Goal: Share content: Share content

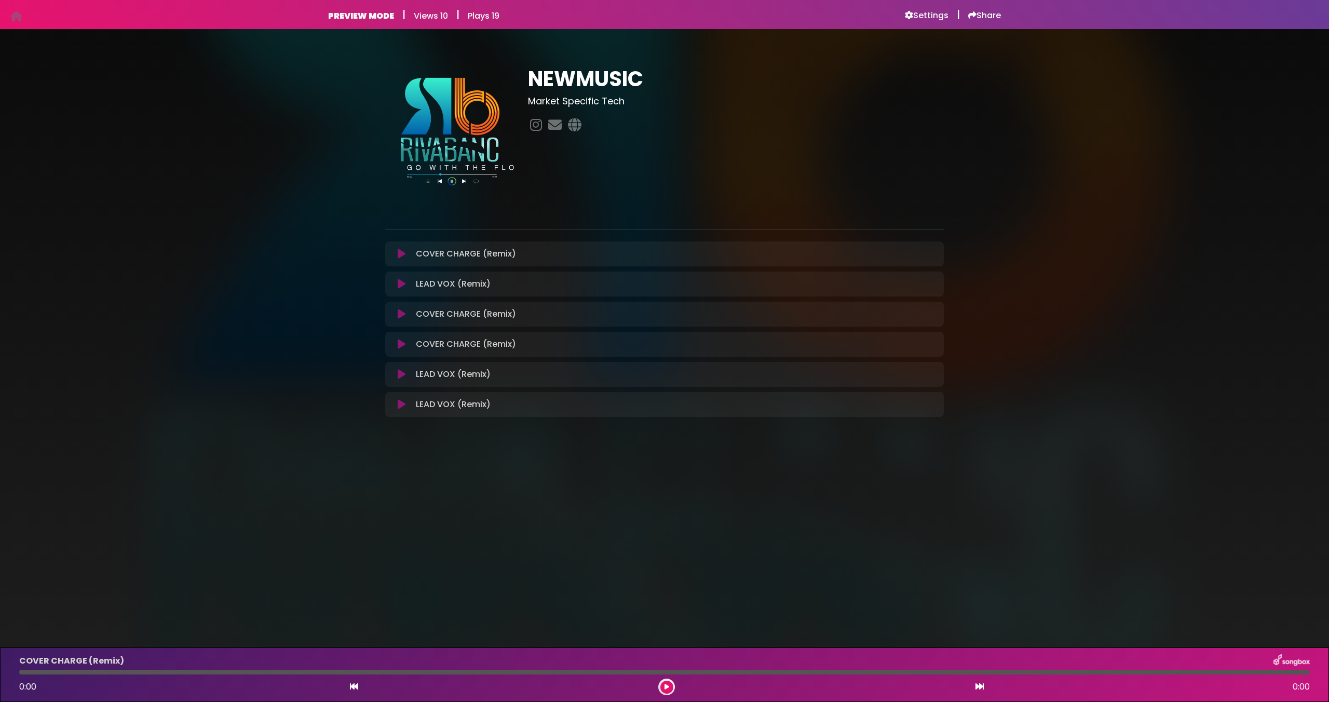
click at [384, 19] on h6 "PREVIEW MODE" at bounding box center [361, 16] width 66 height 10
click at [922, 18] on h6 "Settings" at bounding box center [927, 15] width 44 height 10
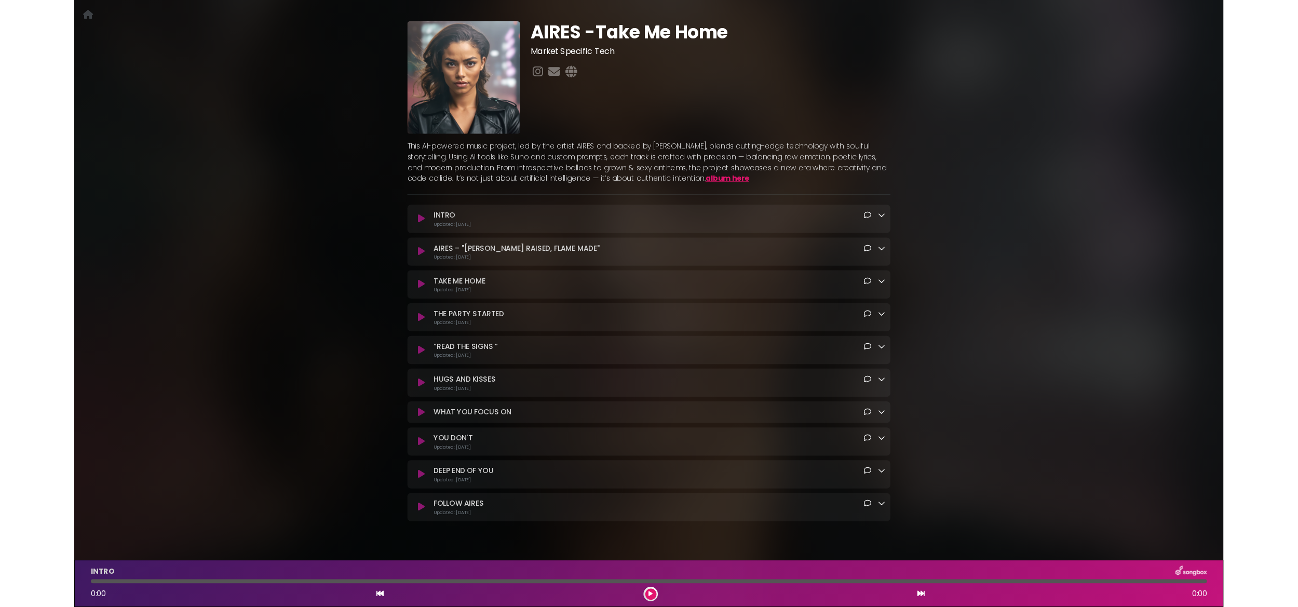
scroll to position [66, 0]
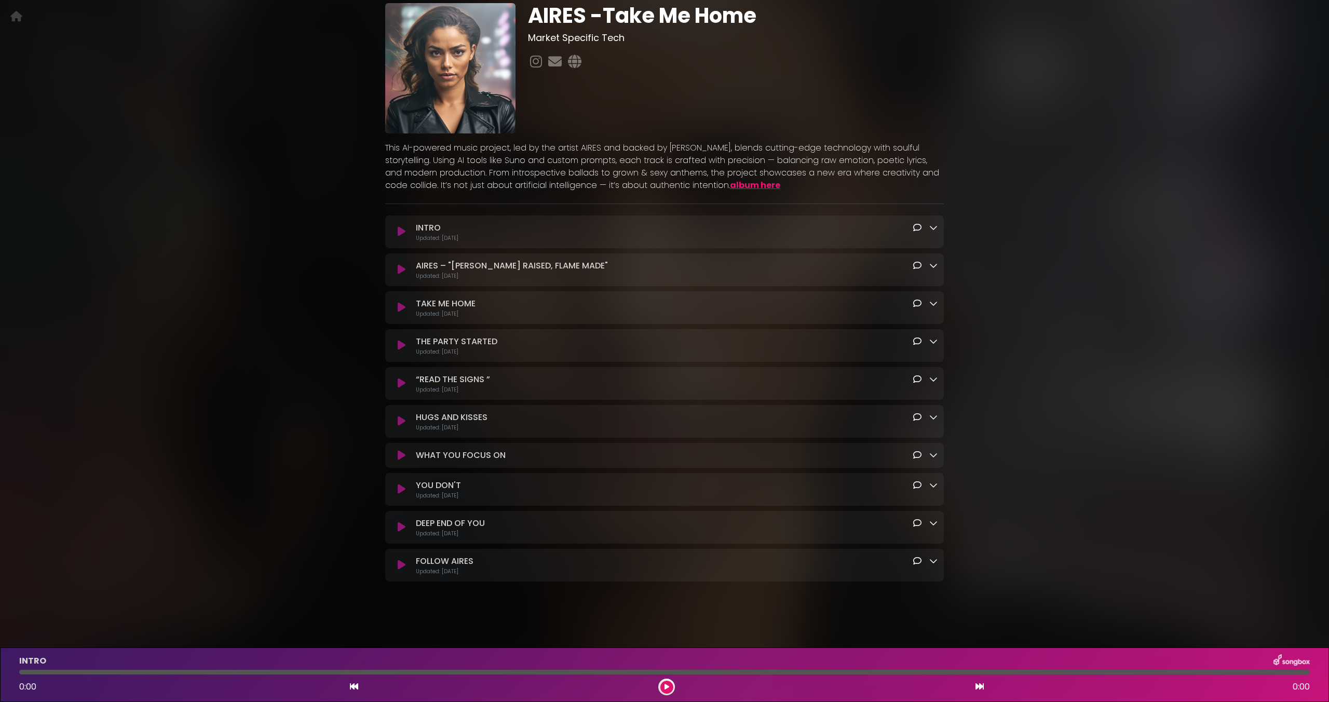
click at [402, 231] on icon at bounding box center [402, 231] width 8 height 10
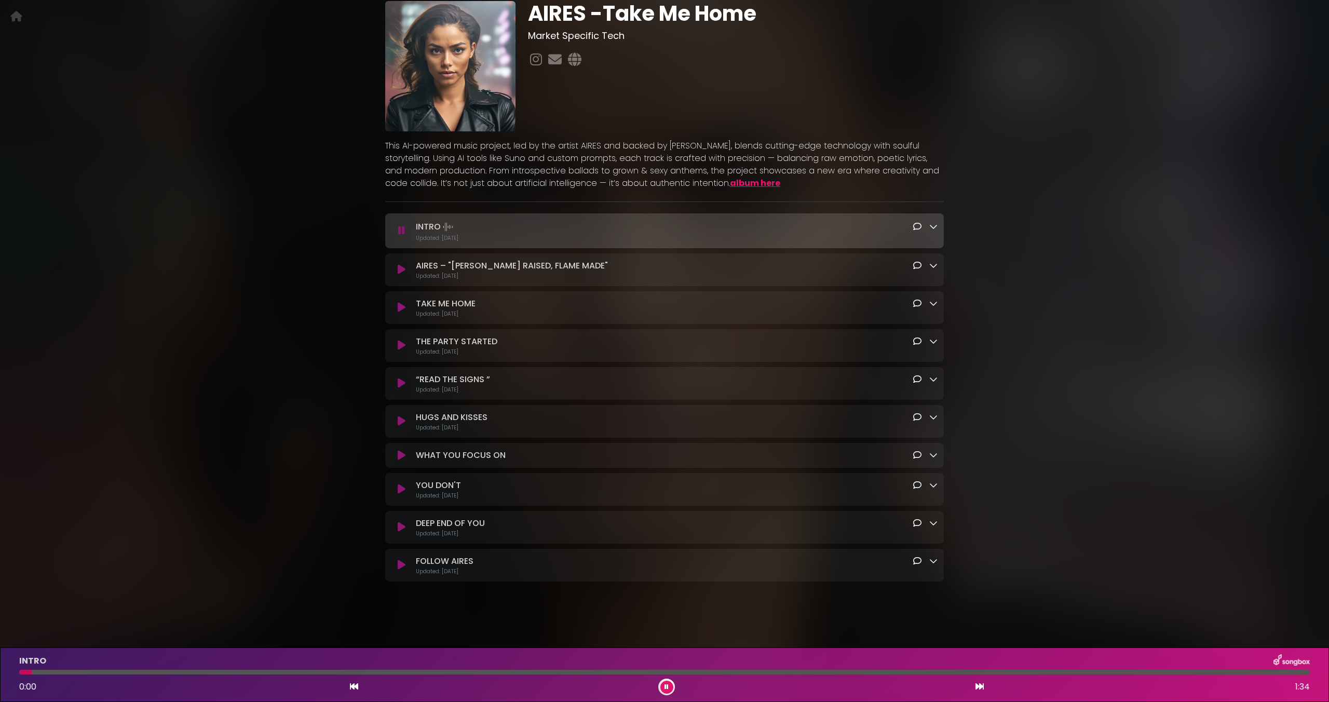
click at [402, 231] on icon at bounding box center [401, 230] width 7 height 10
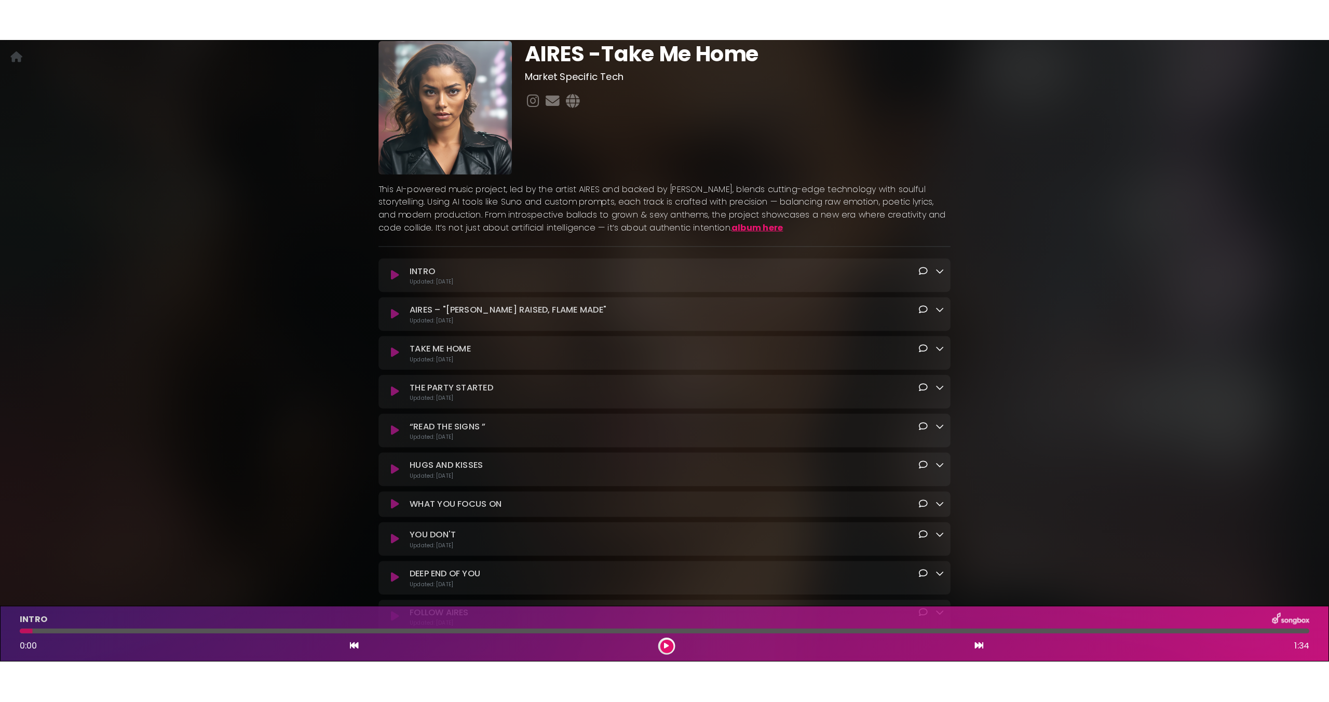
scroll to position [20, 0]
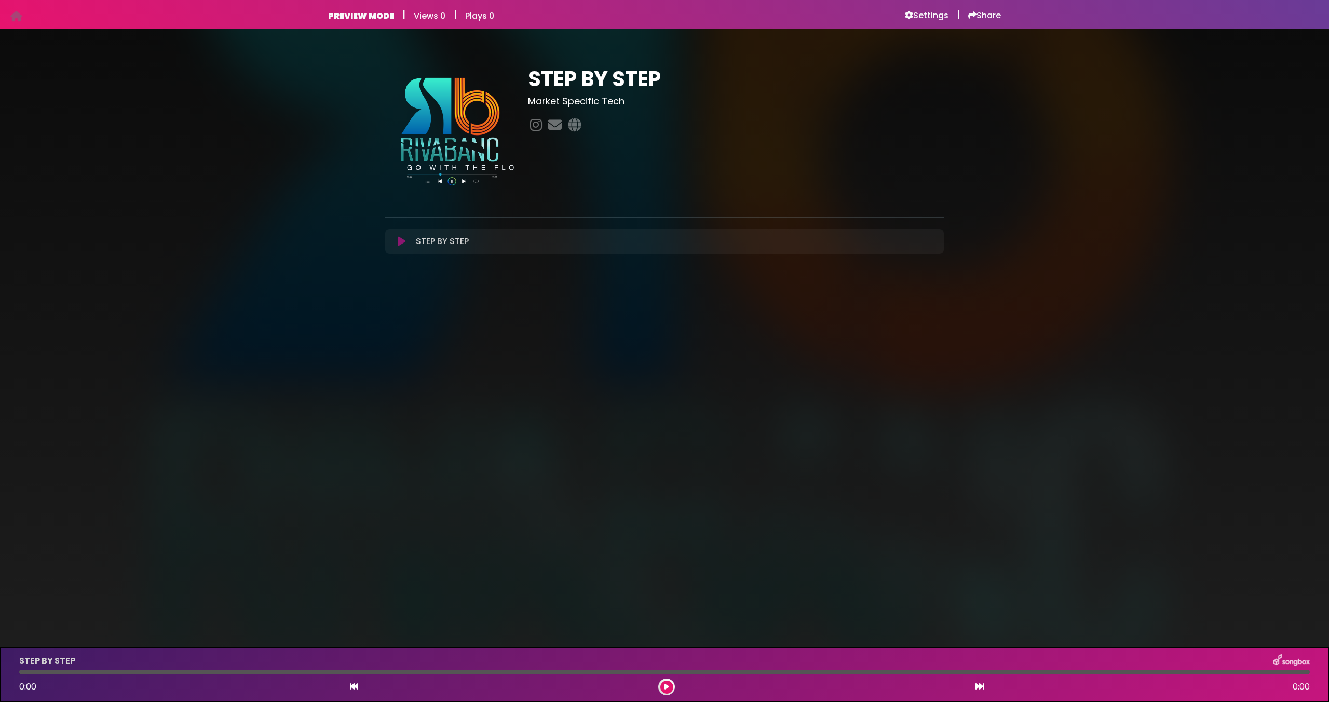
click at [398, 247] on div "STEP BY STEP Loading Track..." at bounding box center [664, 241] width 546 height 12
click at [935, 240] on icon at bounding box center [933, 241] width 8 height 8
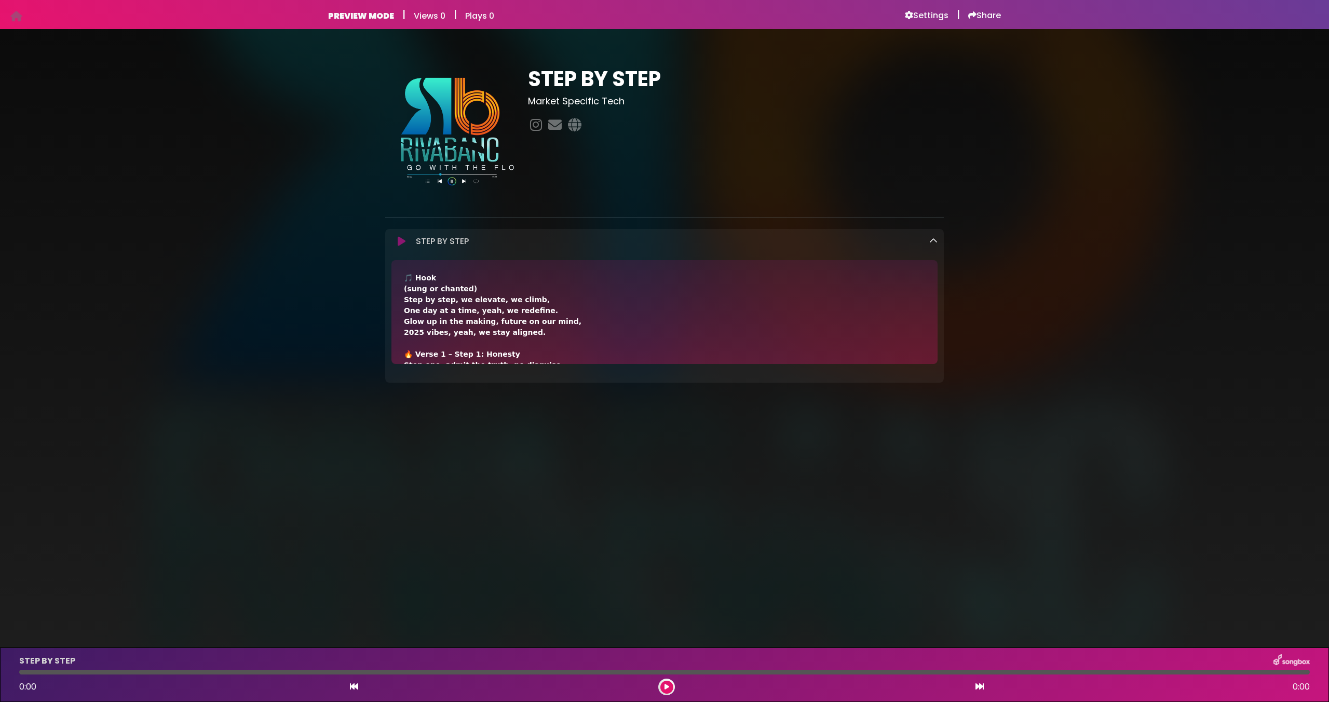
click at [1042, 258] on div "STEP BY STEP Market Specific Tech" at bounding box center [664, 221] width 1329 height 359
click at [937, 246] on link at bounding box center [933, 241] width 8 height 12
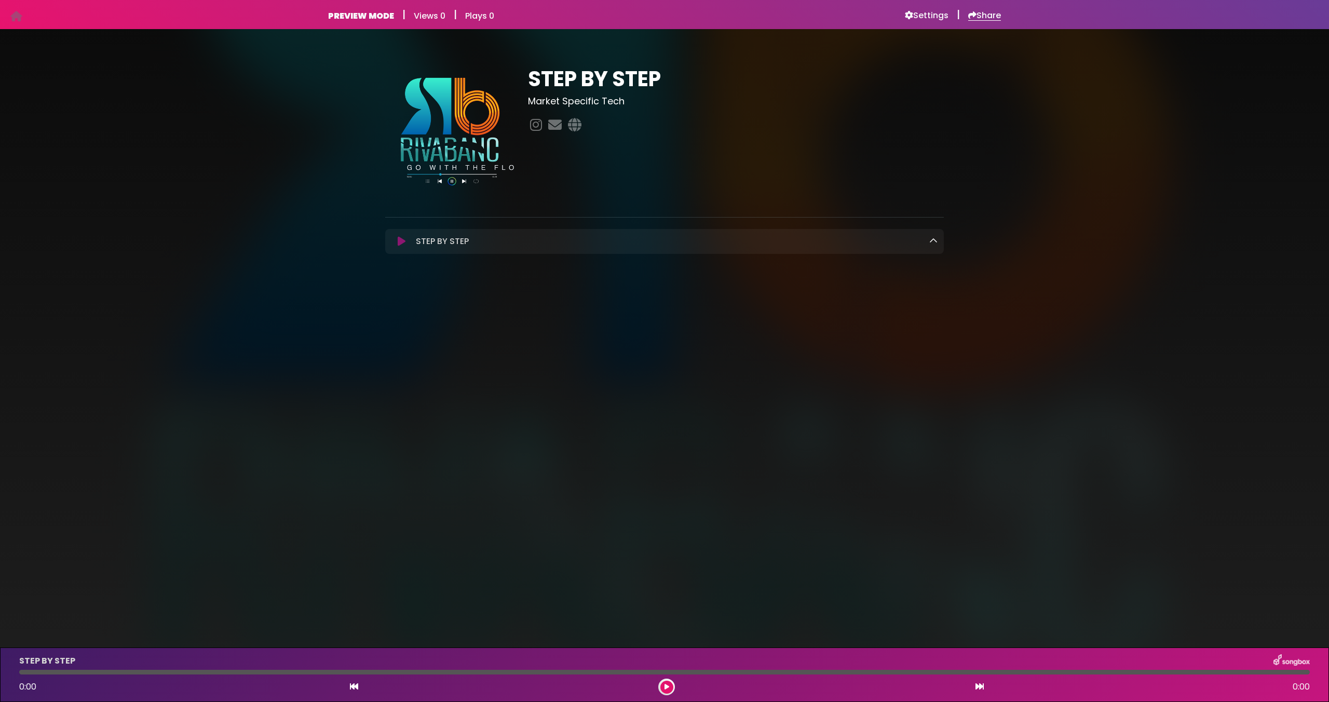
click at [977, 13] on h6 "Share" at bounding box center [984, 15] width 33 height 10
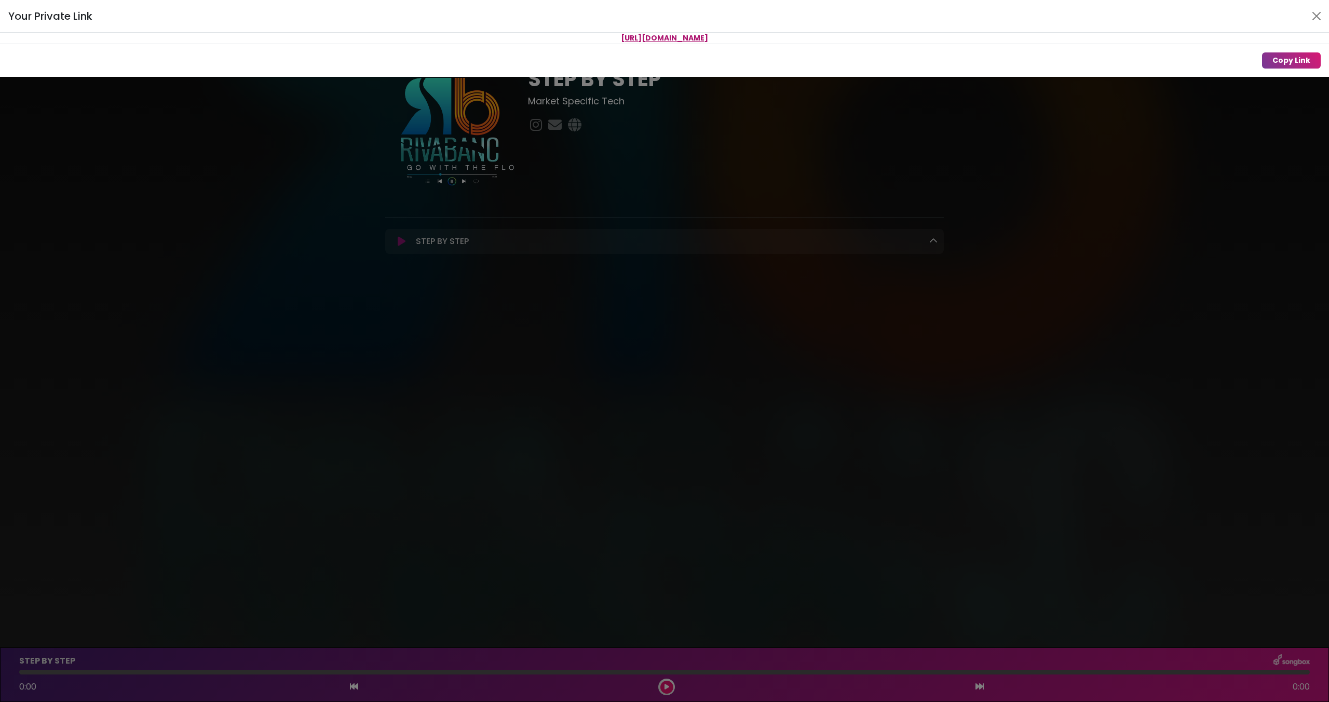
drag, startPoint x: 805, startPoint y: 37, endPoint x: 542, endPoint y: 36, distance: 263.2
click at [536, 36] on p "[URL][DOMAIN_NAME]" at bounding box center [664, 38] width 1329 height 11
copy span "[URL][DOMAIN_NAME]"
click at [697, 128] on div "Your Private Link [URL][DOMAIN_NAME] Copy Link" at bounding box center [664, 351] width 1329 height 702
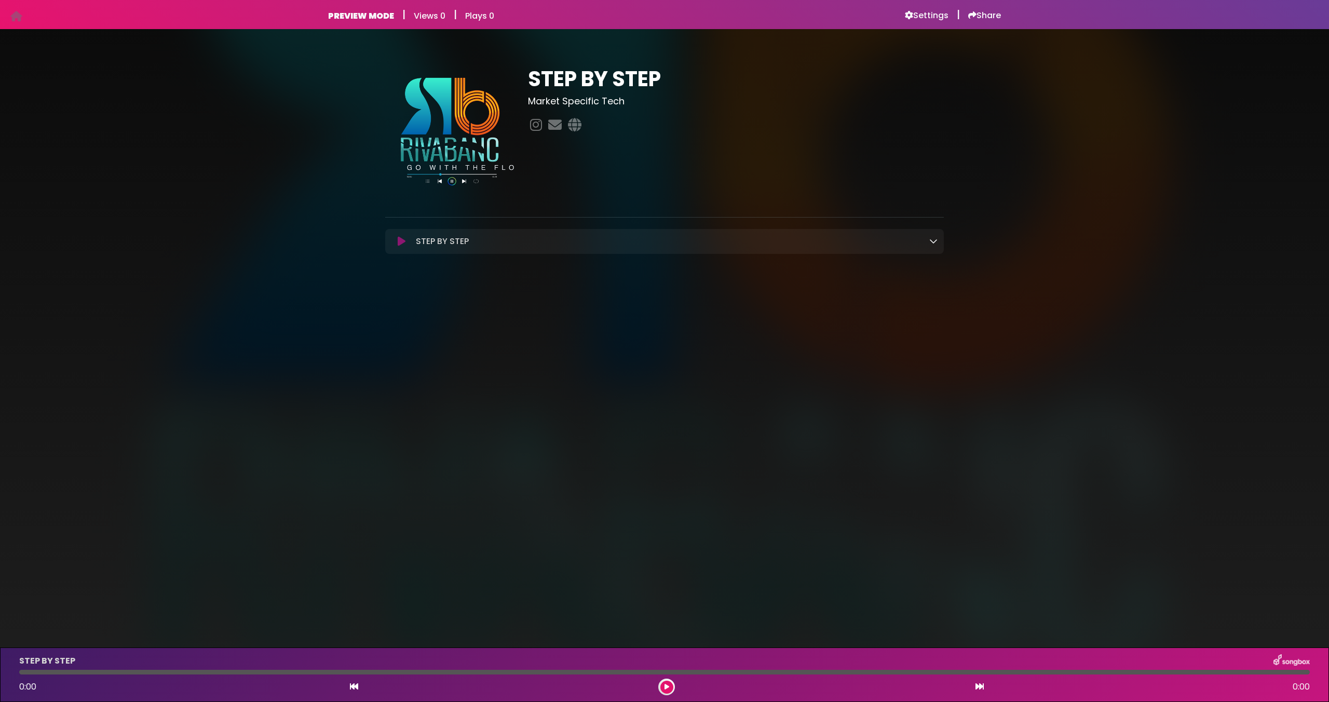
click at [1066, 89] on div "STEP BY STEP Market Specific Tech" at bounding box center [664, 157] width 1329 height 230
click at [1112, 118] on div "STEP BY STEP Market Specific Tech" at bounding box center [664, 157] width 1329 height 230
click at [979, 100] on div "STEP BY STEP Market Specific Tech" at bounding box center [664, 157] width 685 height 230
click at [970, 20] on h6 "Share" at bounding box center [984, 15] width 33 height 10
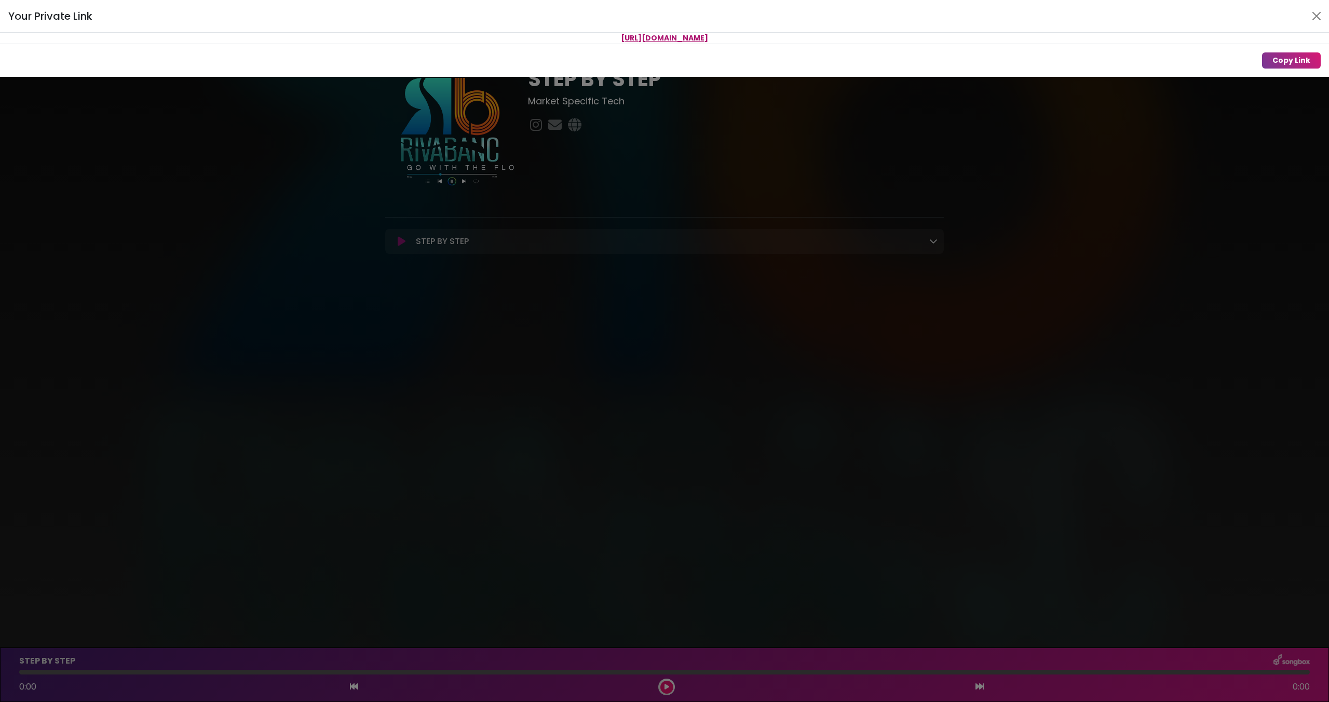
drag, startPoint x: 801, startPoint y: 36, endPoint x: 572, endPoint y: 31, distance: 229.5
click at [524, 31] on div "Your Private Link [URL][DOMAIN_NAME] Copy Link" at bounding box center [664, 38] width 1329 height 77
copy div "[URL][DOMAIN_NAME]"
